Goal: Task Accomplishment & Management: Complete application form

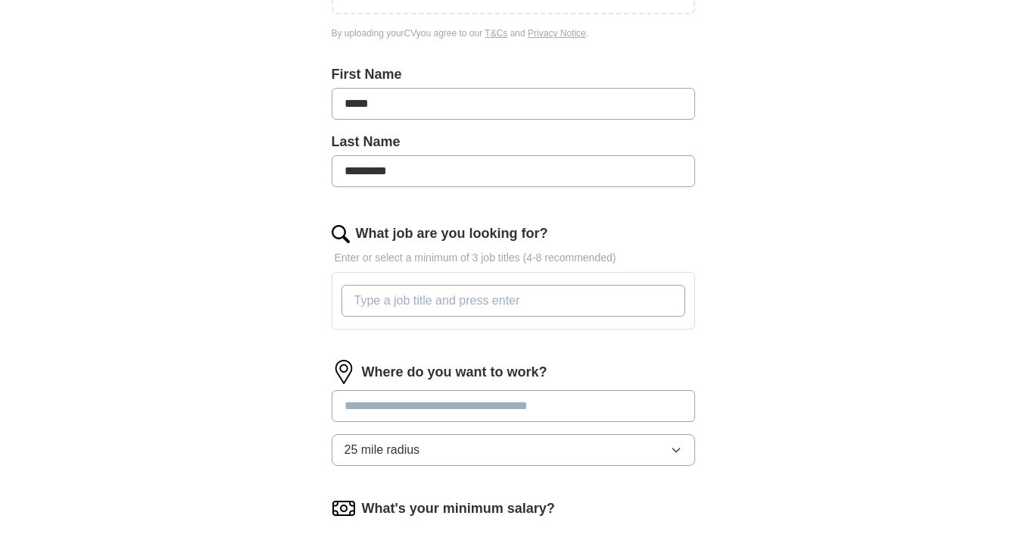
scroll to position [354, 0]
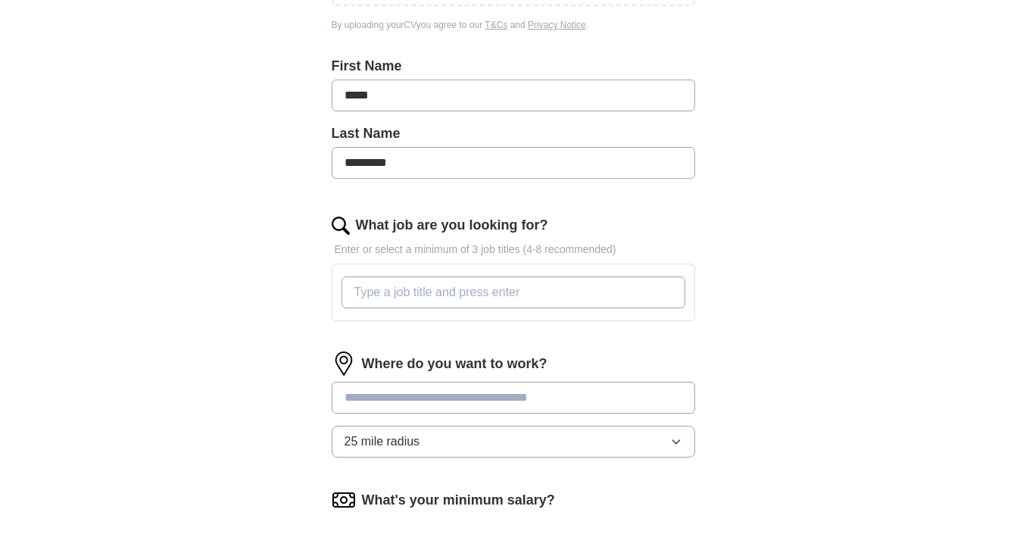
click at [448, 285] on input "What job are you looking for?" at bounding box center [513, 292] width 344 height 32
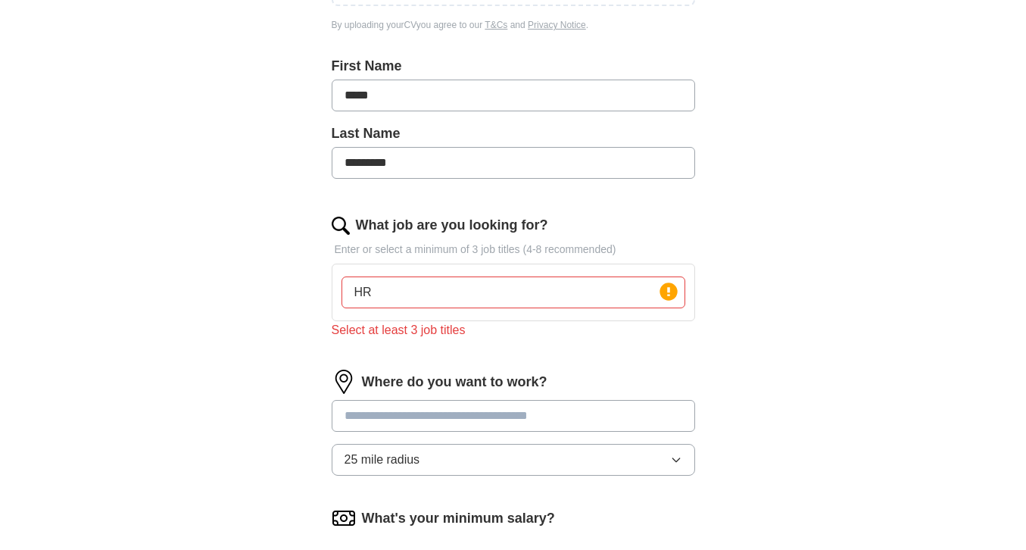
type input "H"
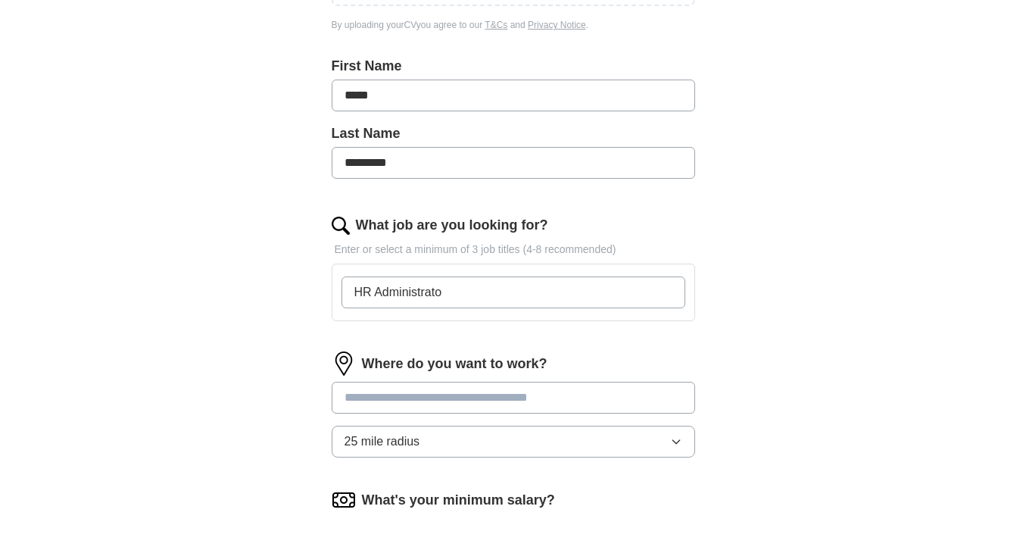
type input "HR Administrator"
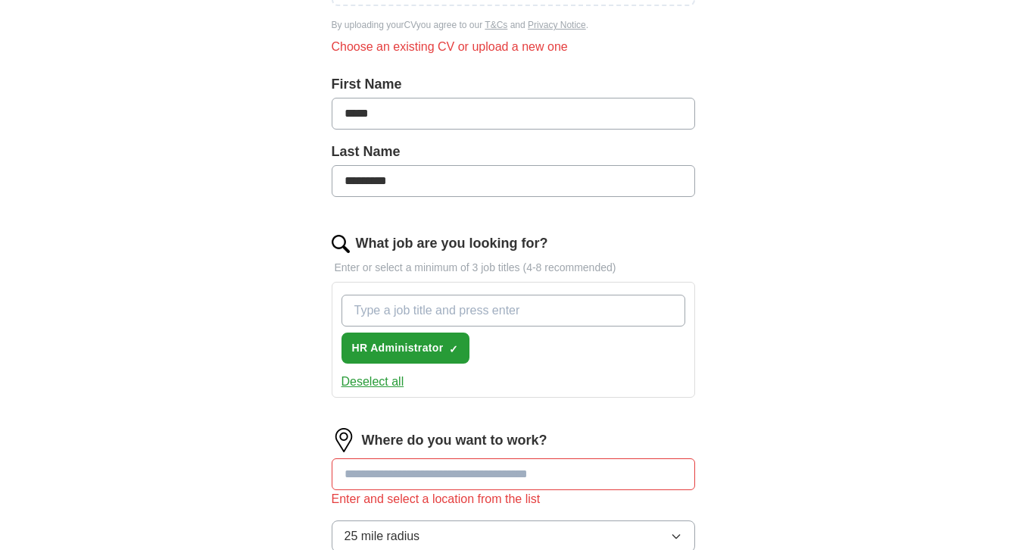
type input "S"
type input "Administrator"
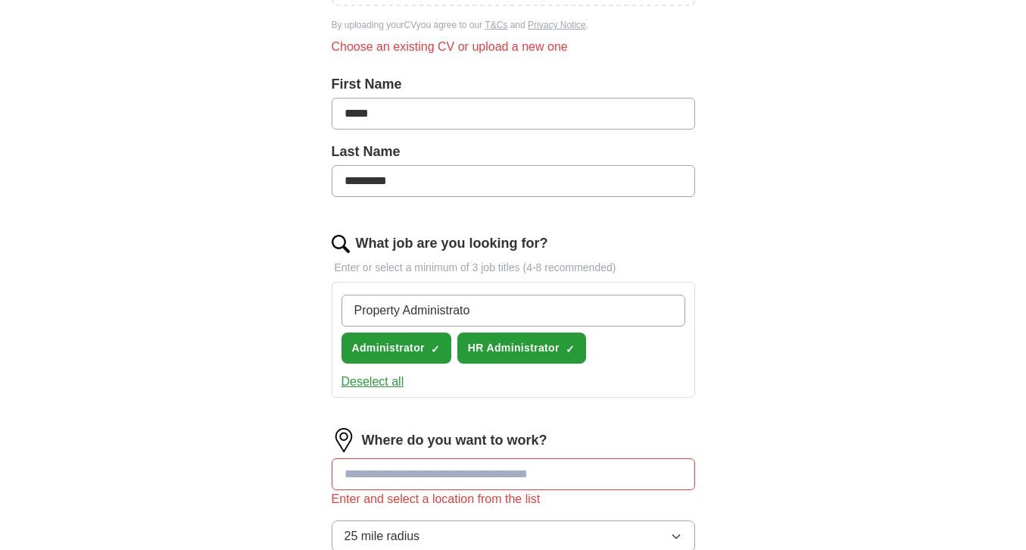
type input "Property Administrator"
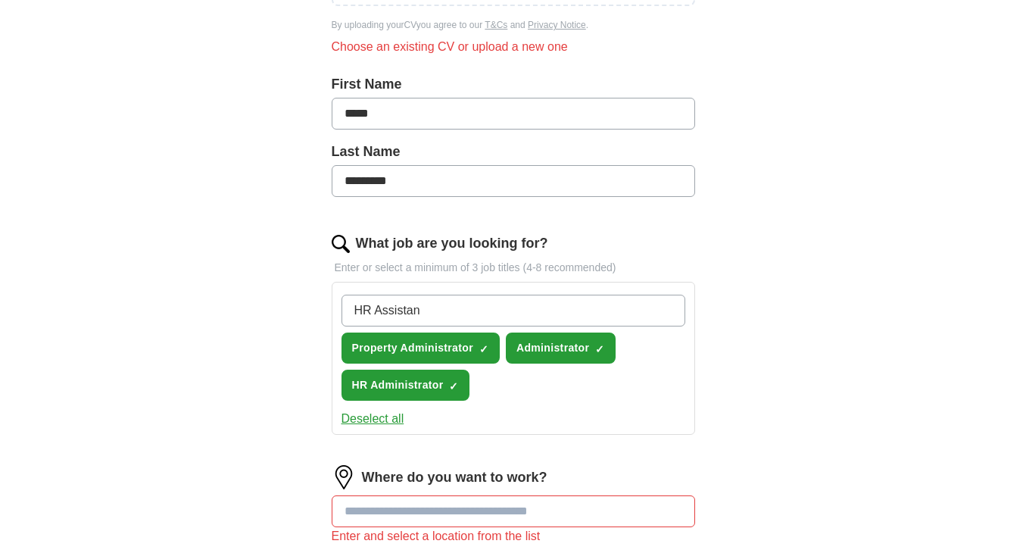
type input "HR Assistant"
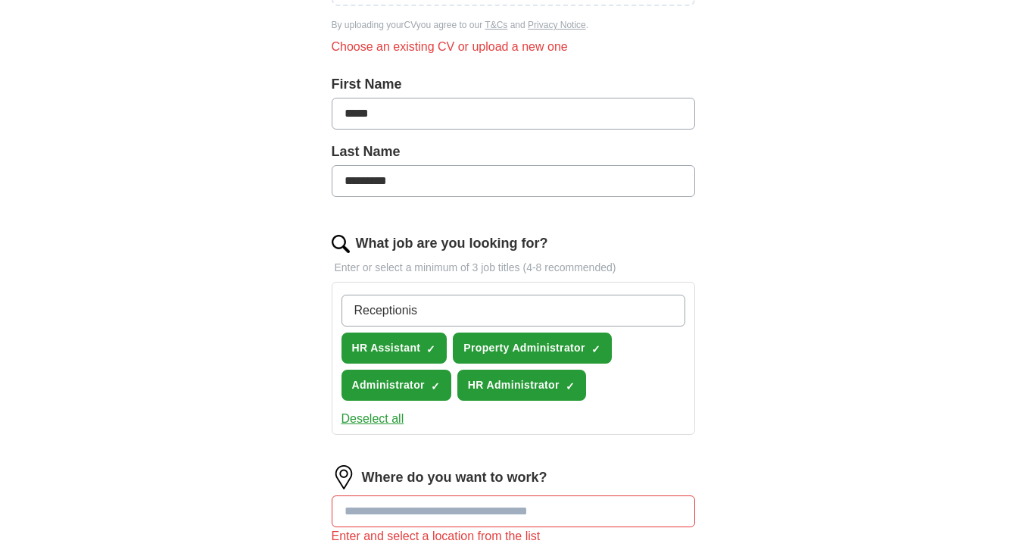
type input "Receptionist"
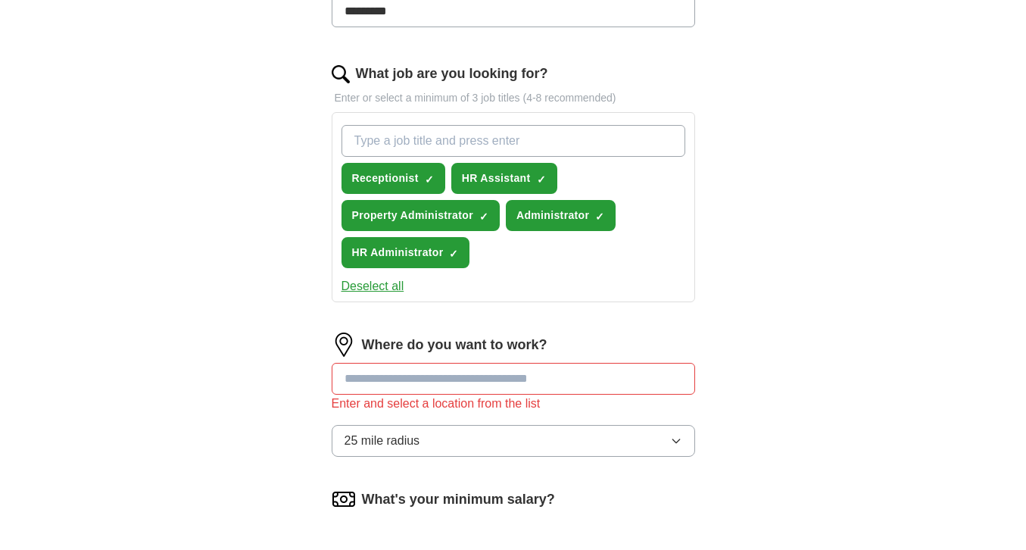
scroll to position [546, 0]
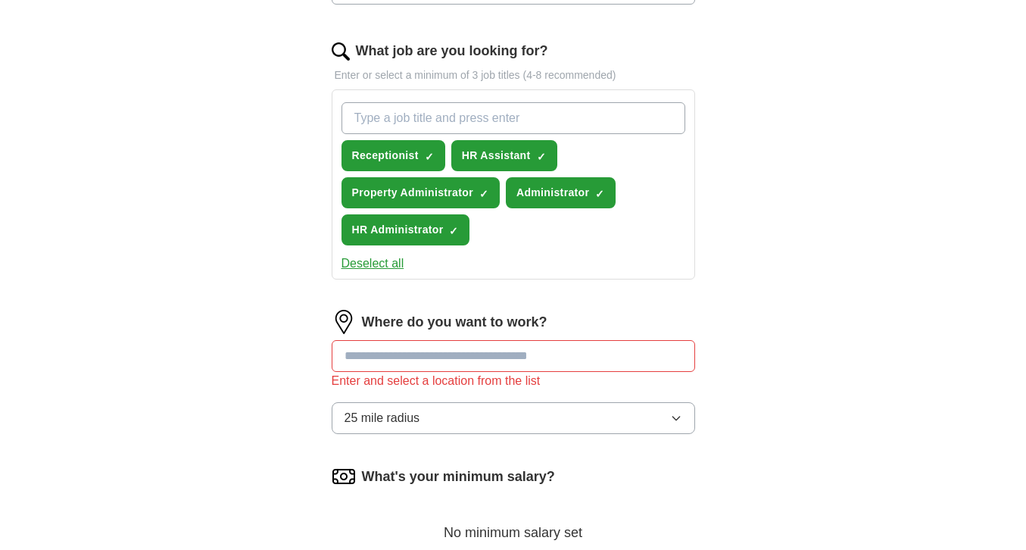
click at [572, 361] on input "text" at bounding box center [513, 356] width 363 height 32
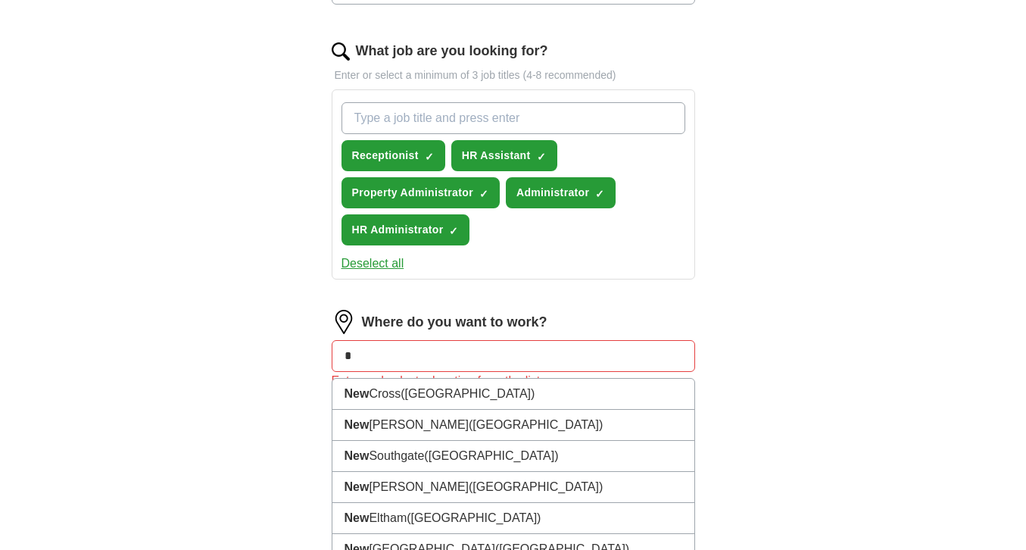
type input "*"
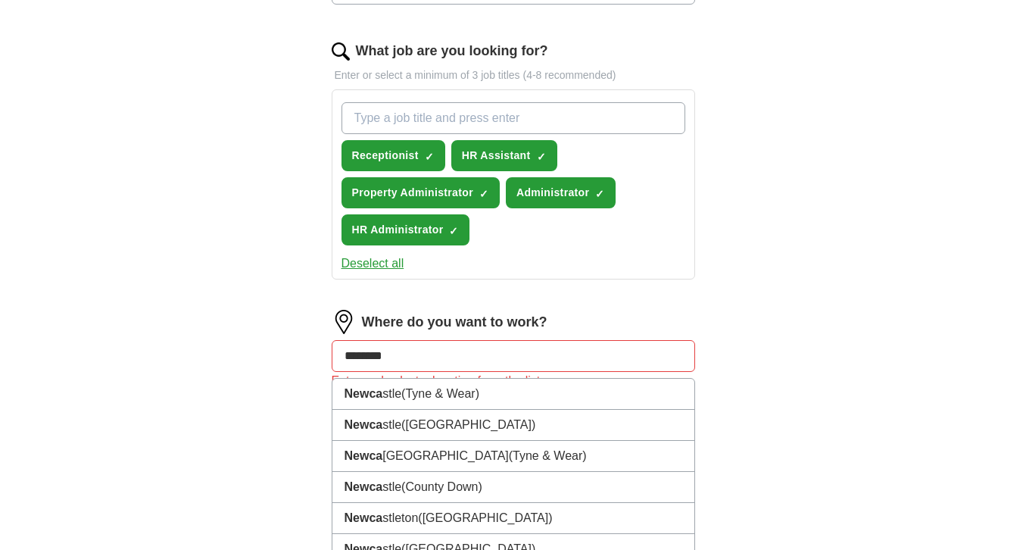
type input "*********"
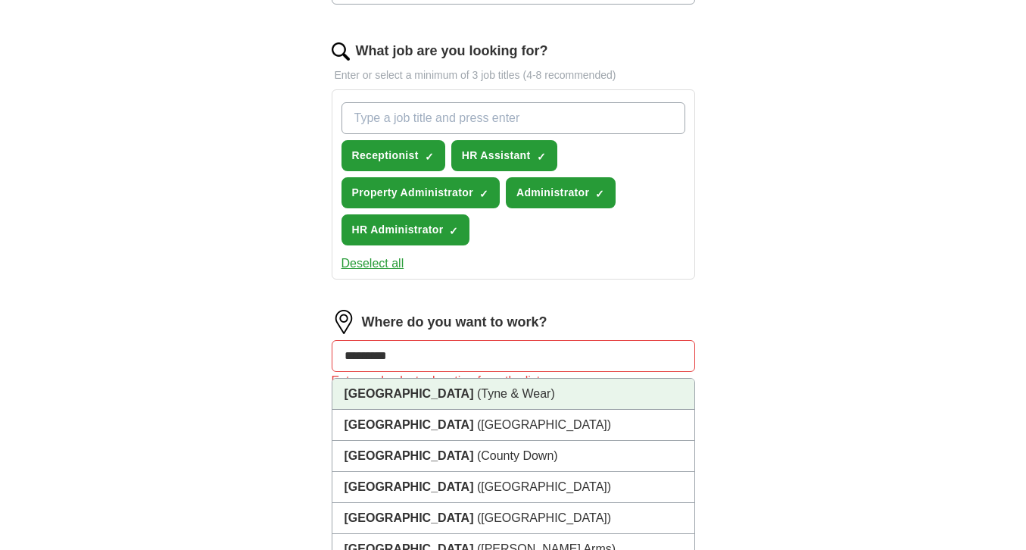
click at [556, 389] on li "Newcastle (Tyne & Wear)" at bounding box center [513, 394] width 362 height 31
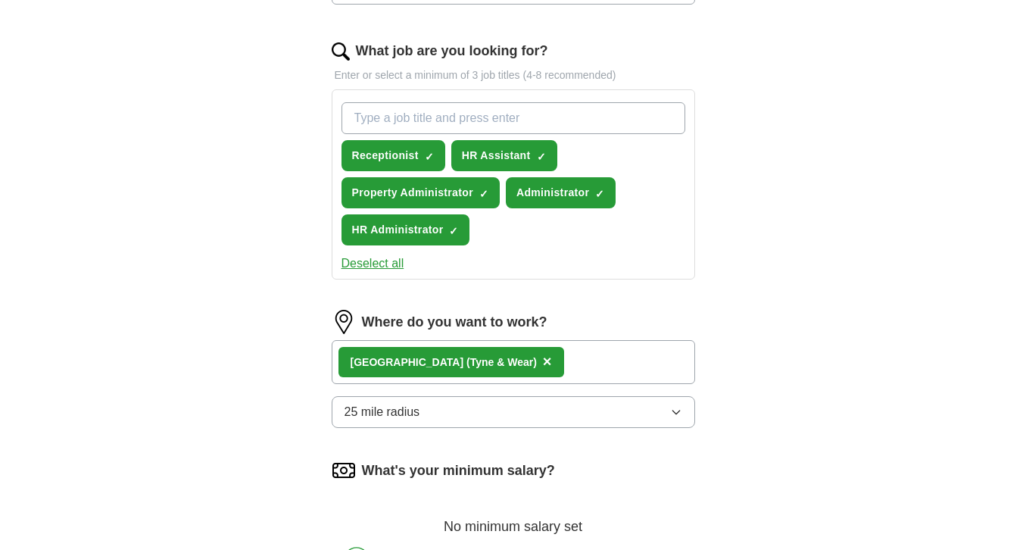
click at [546, 416] on button "25 mile radius" at bounding box center [513, 412] width 363 height 32
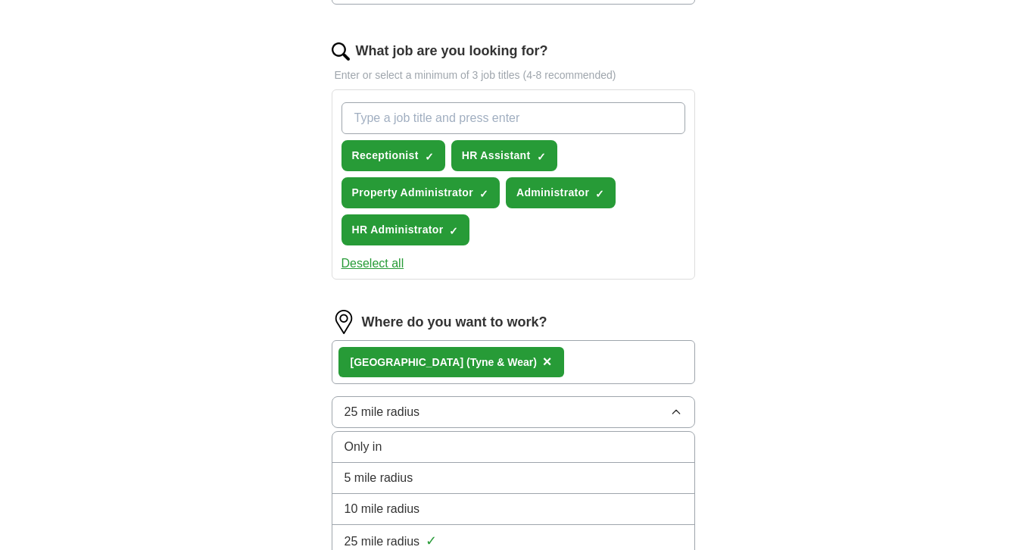
click at [513, 497] on li "10 mile radius" at bounding box center [513, 509] width 362 height 31
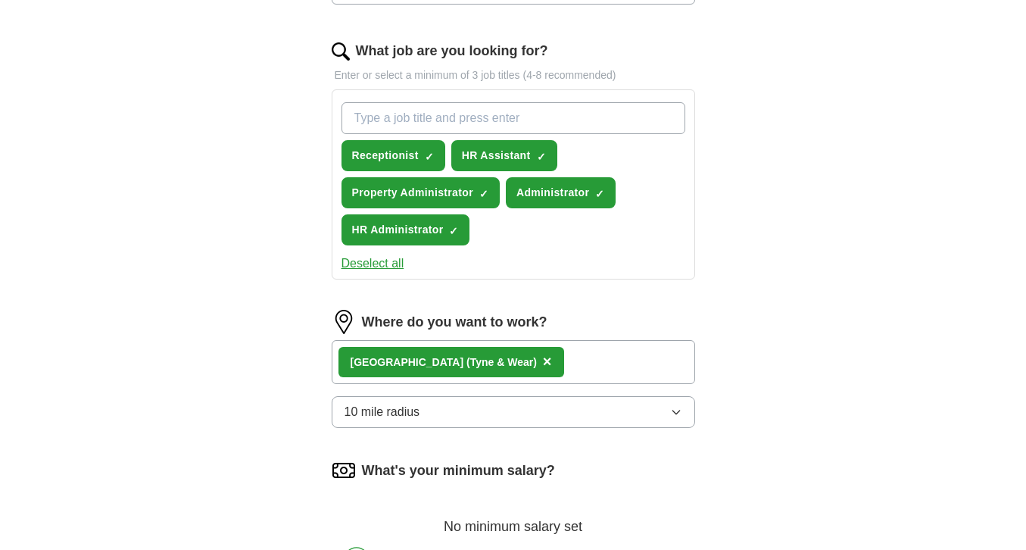
click at [762, 468] on div "ApplyIQ Let ApplyIQ do the hard work of searching and applying for jobs. Just t…" at bounding box center [513, 152] width 969 height 1305
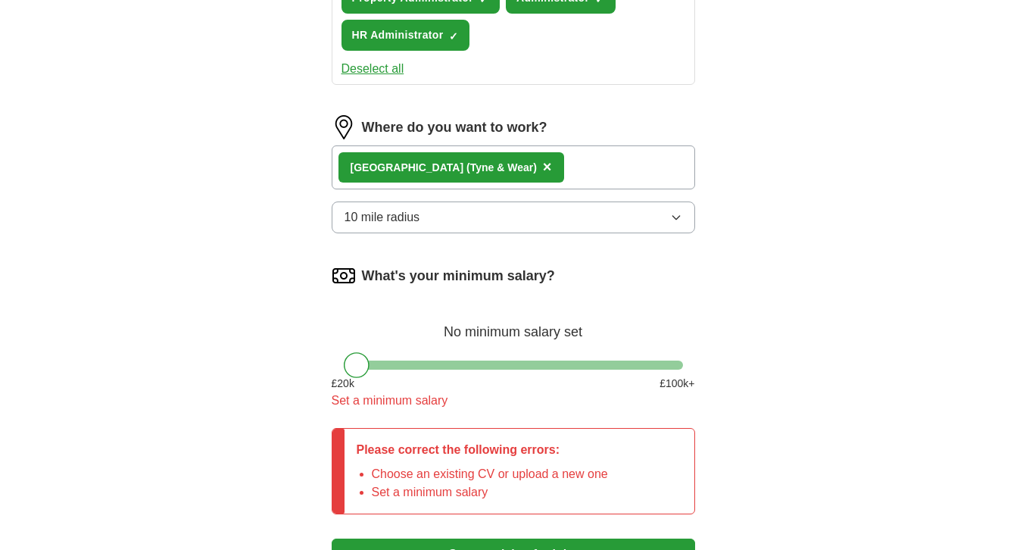
scroll to position [775, 0]
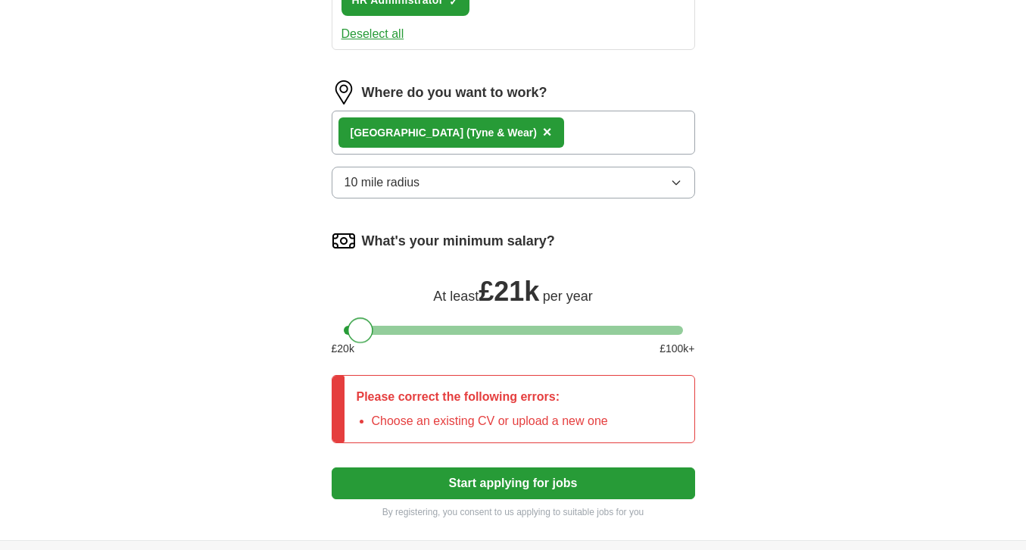
click at [371, 333] on div at bounding box center [361, 330] width 26 height 26
click at [377, 335] on div at bounding box center [368, 330] width 26 height 26
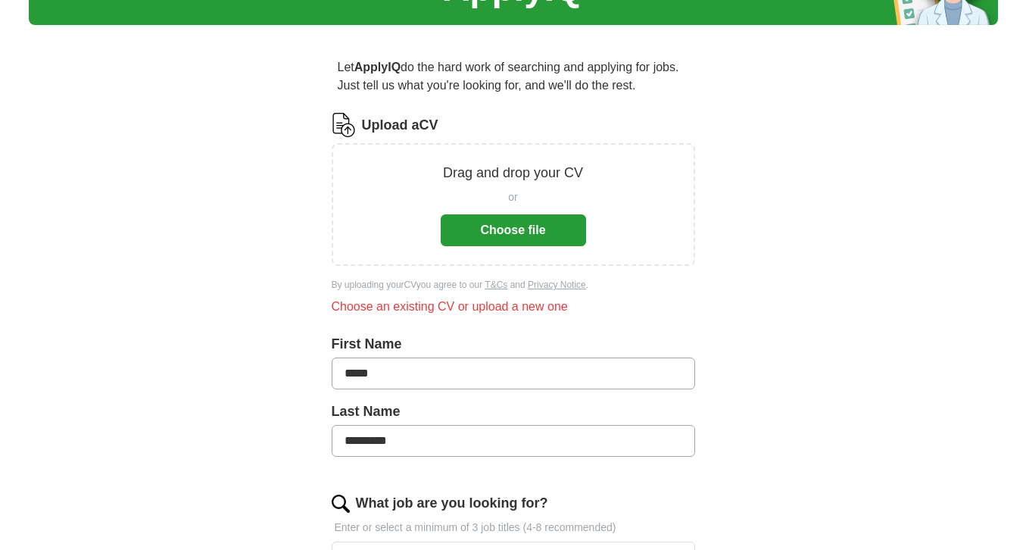
scroll to position [45, 0]
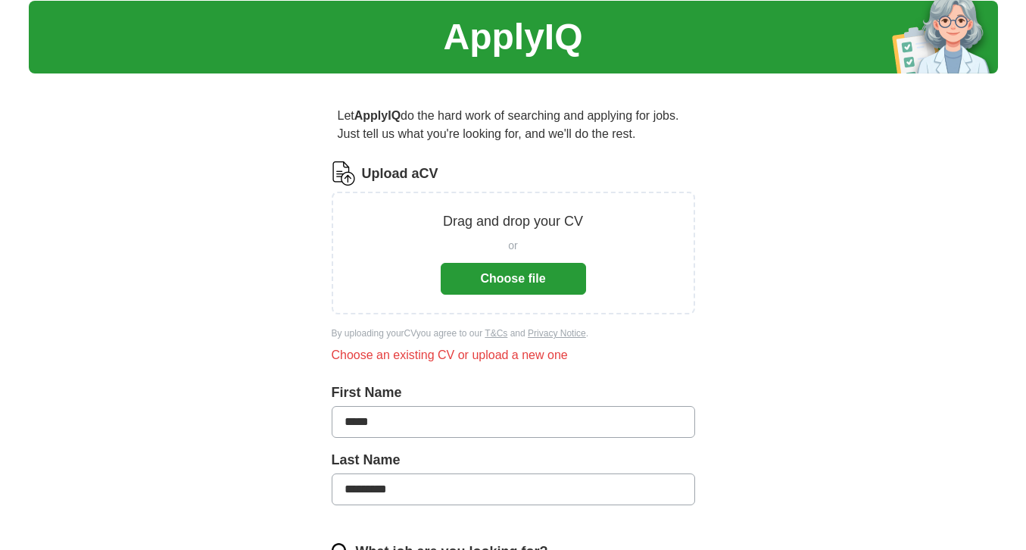
click at [537, 270] on button "Choose file" at bounding box center [513, 279] width 145 height 32
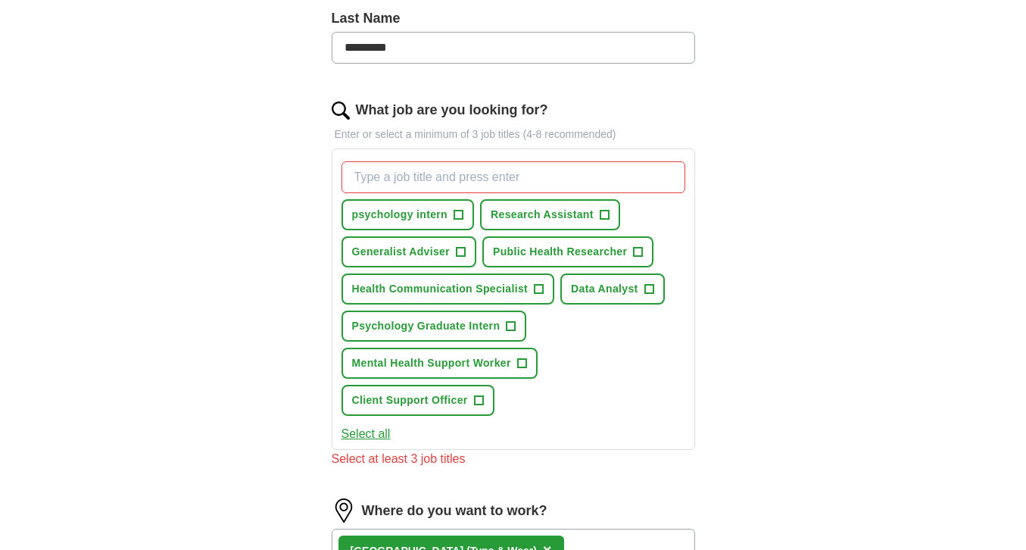
scroll to position [410, 0]
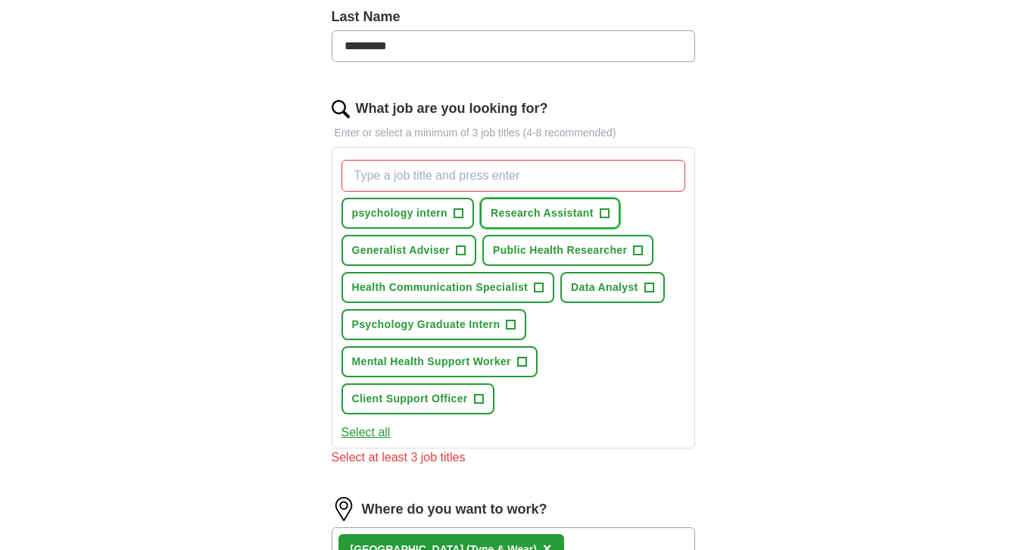
click at [523, 205] on span "Research Assistant" at bounding box center [542, 213] width 103 height 16
click at [467, 168] on input "What job are you looking for?" at bounding box center [513, 176] width 344 height 32
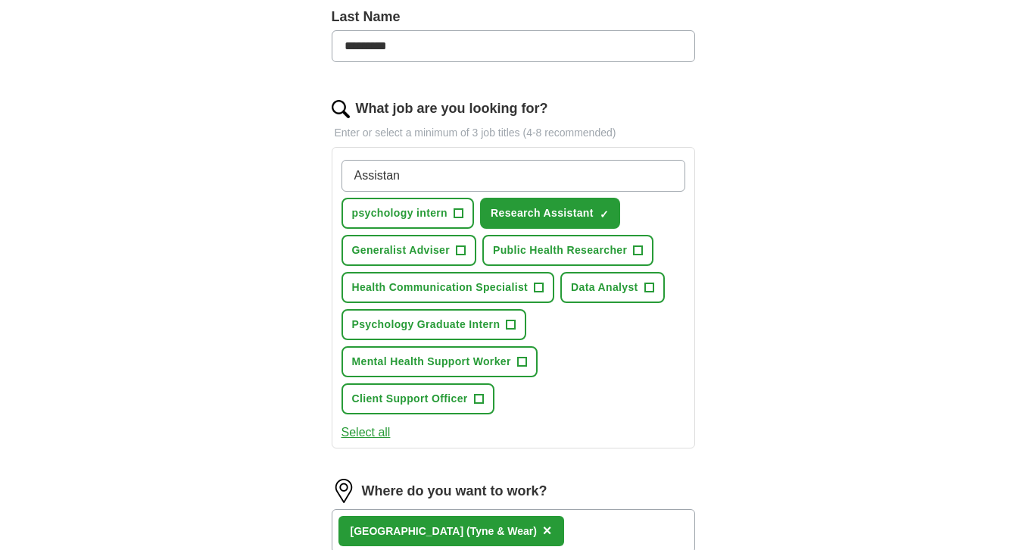
type input "Assistant"
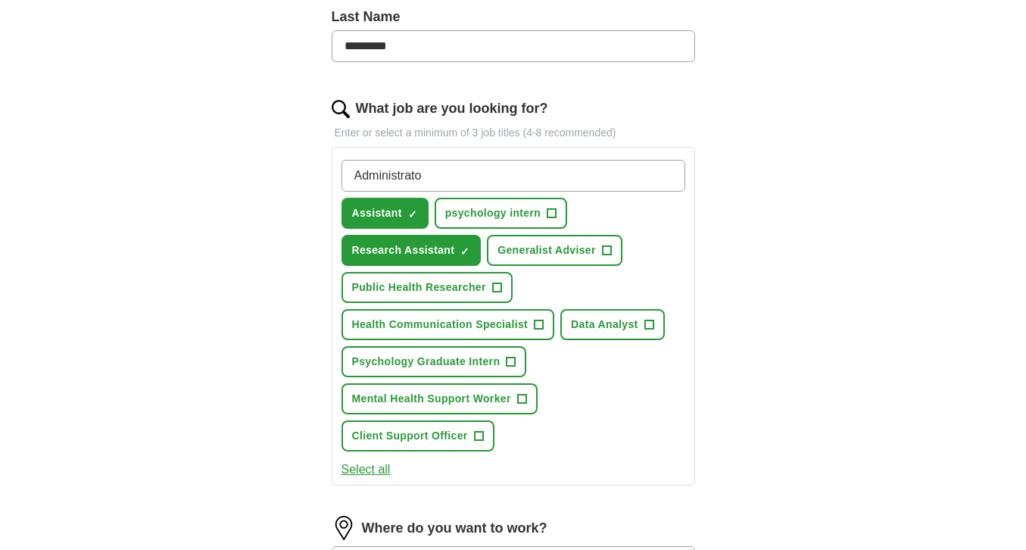
type input "Administrator"
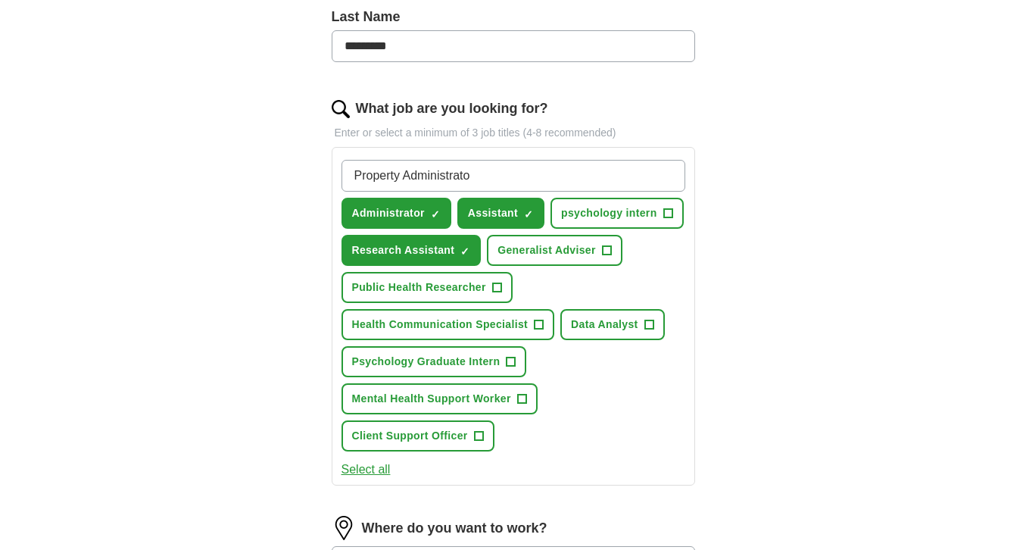
type input "Property Administrator"
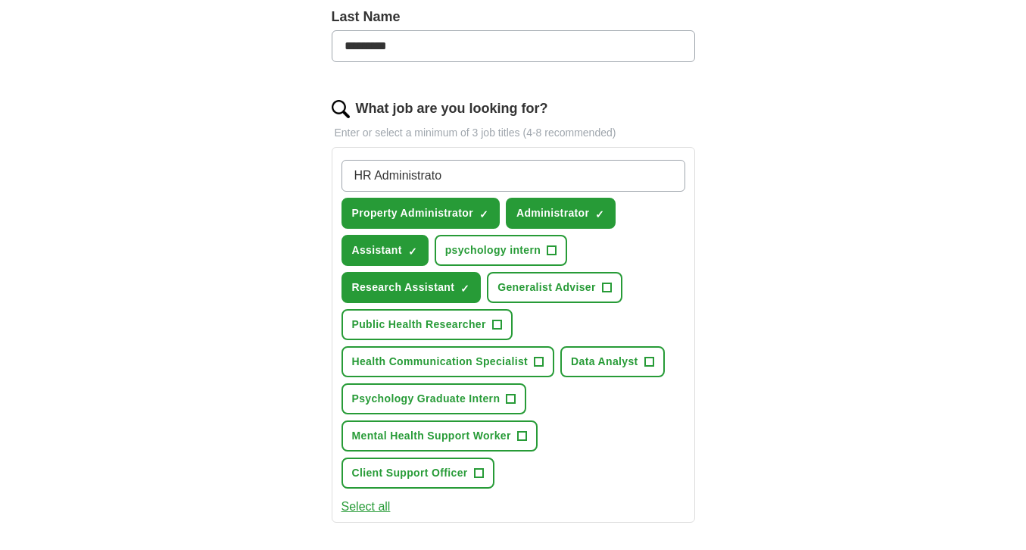
type input "HR Administrator"
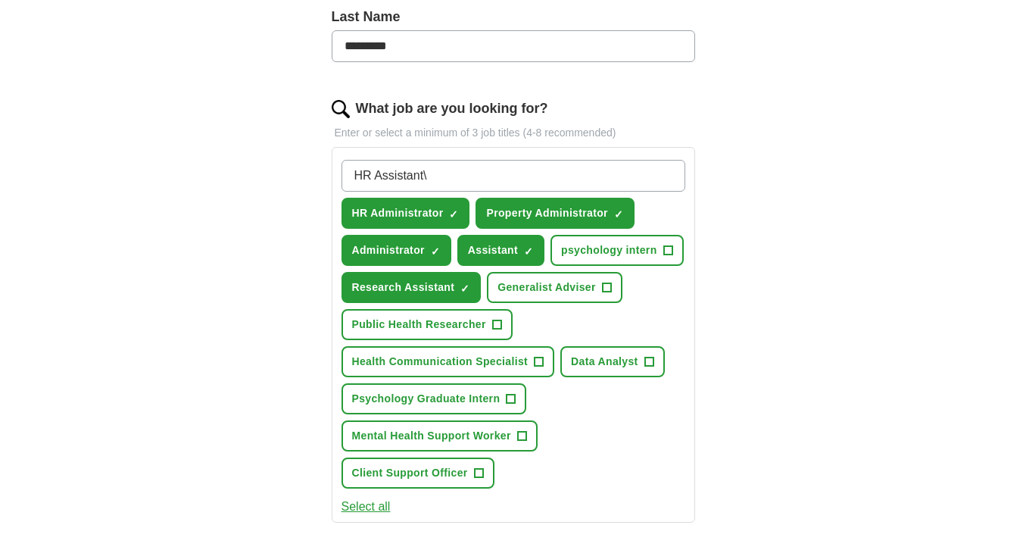
type input "HR Assistant"
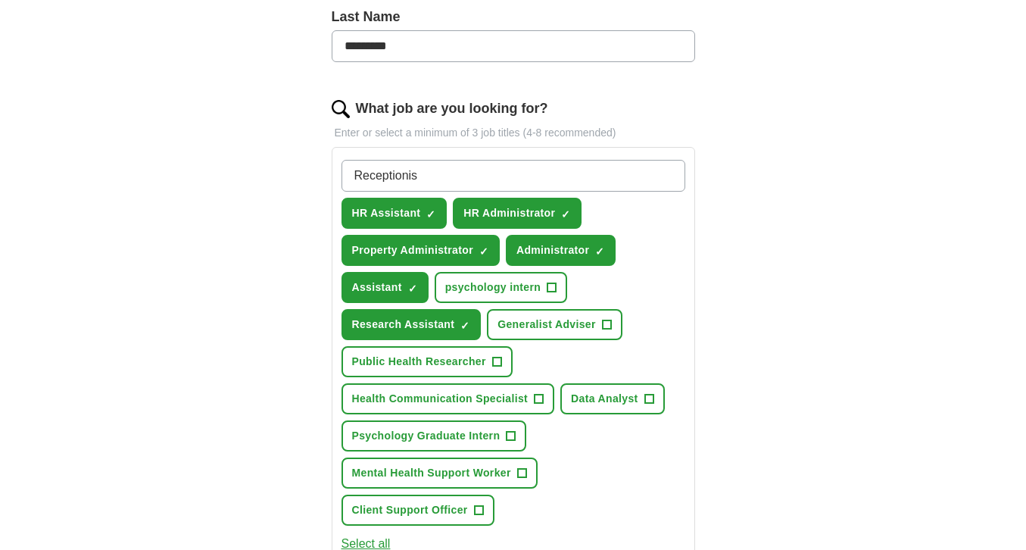
type input "Receptionist"
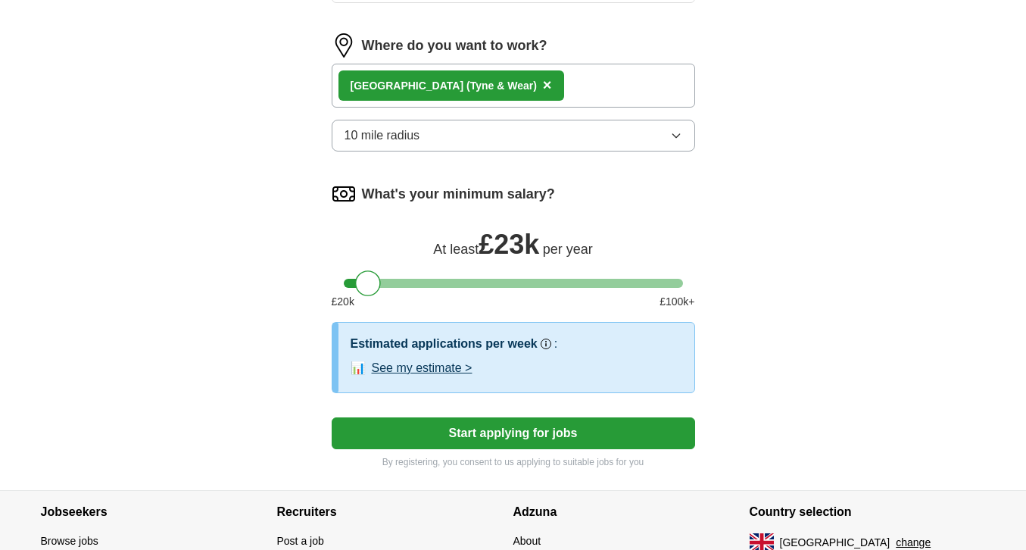
scroll to position [980, 0]
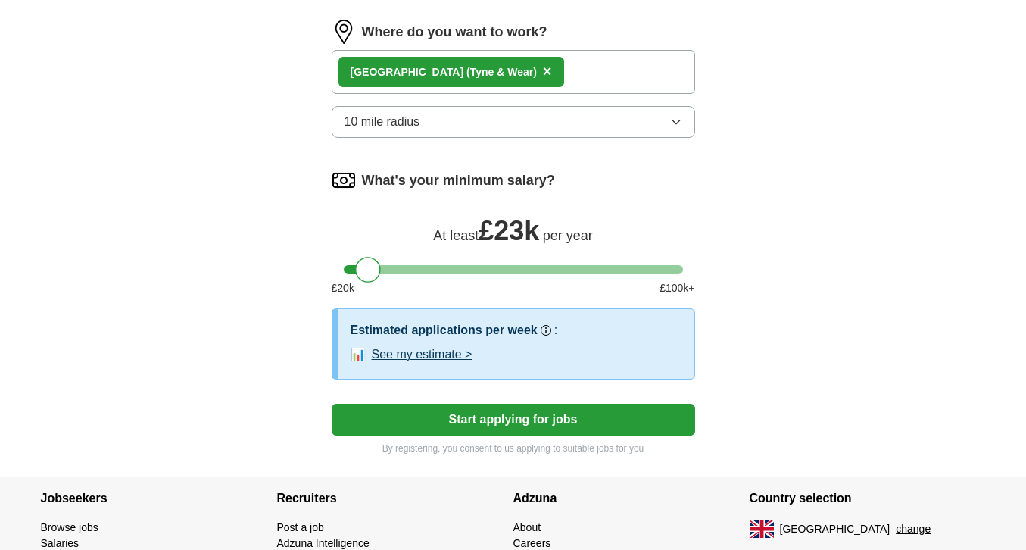
click at [435, 419] on button "Start applying for jobs" at bounding box center [513, 420] width 363 height 32
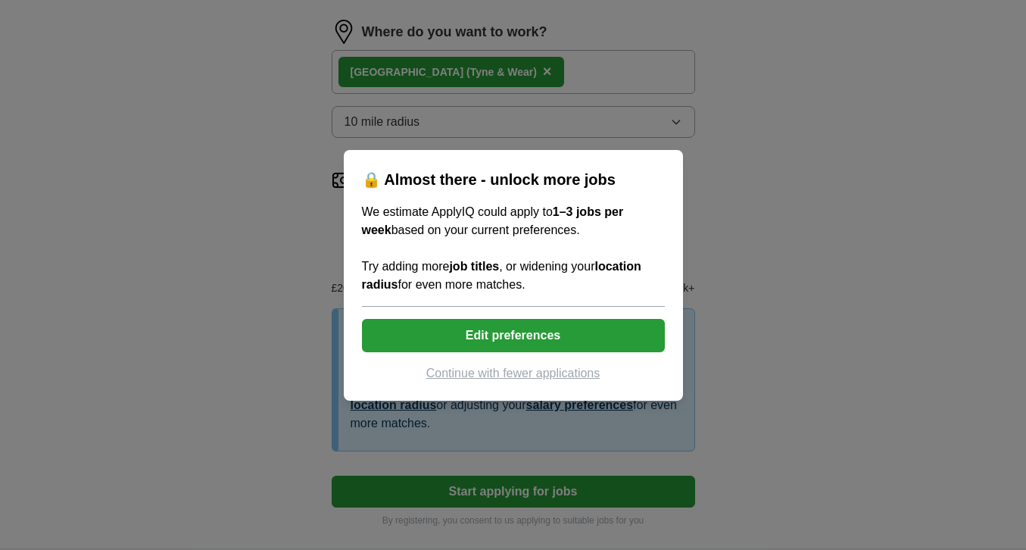
click at [463, 377] on button "Continue with fewer applications" at bounding box center [513, 373] width 303 height 18
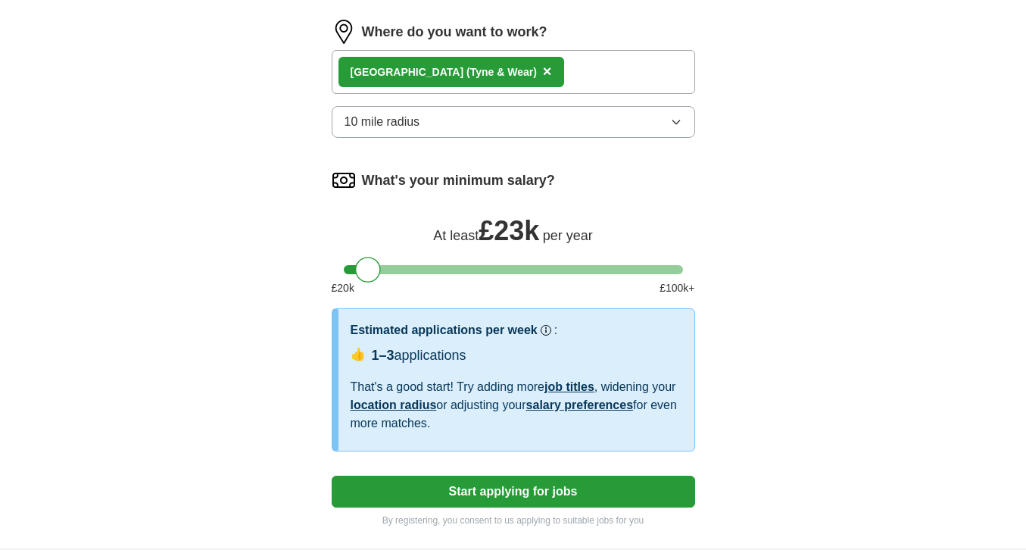
select select "**"
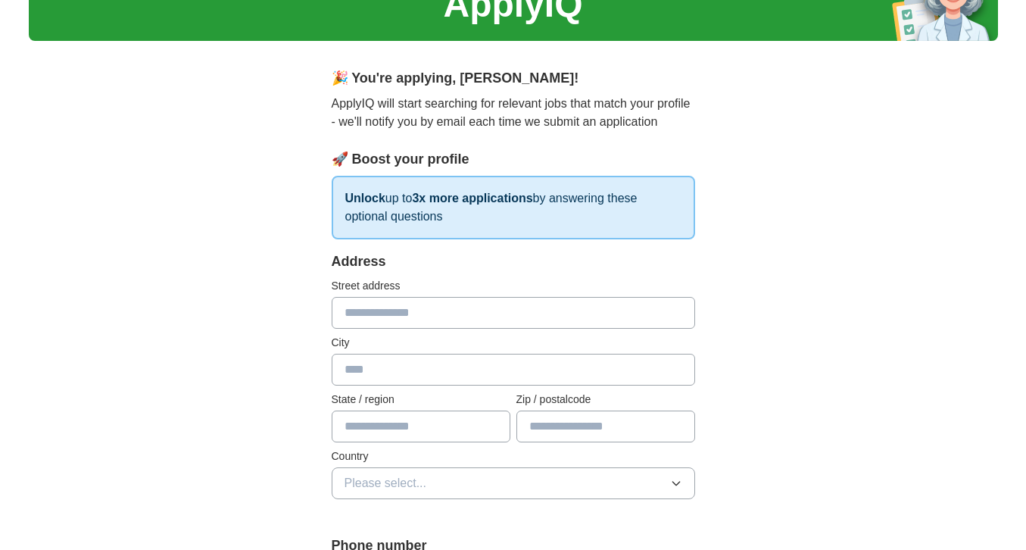
scroll to position [0, 0]
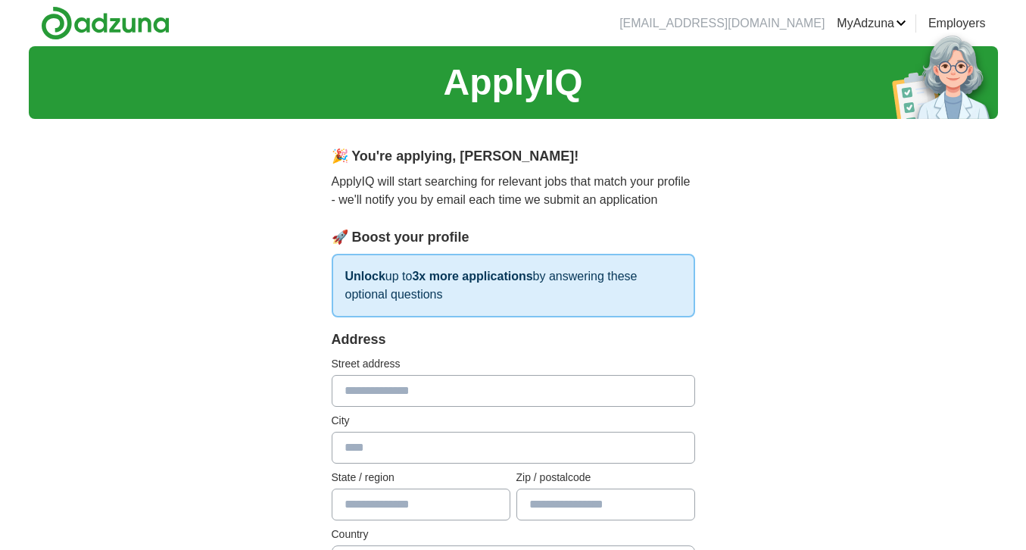
click at [949, 27] on link "Employers" at bounding box center [957, 23] width 58 height 18
